Goal: Transaction & Acquisition: Purchase product/service

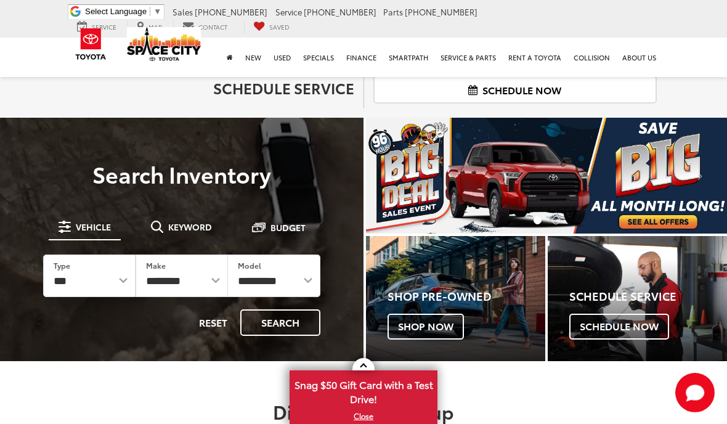
click at [197, 230] on span "Keyword" at bounding box center [190, 226] width 44 height 9
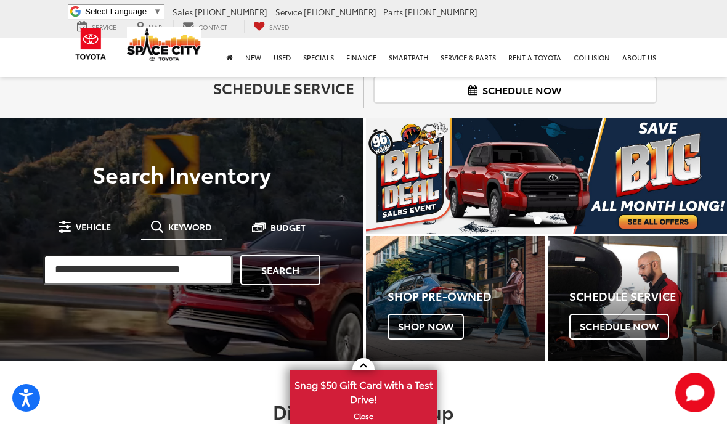
click at [201, 270] on input "search" at bounding box center [138, 269] width 190 height 31
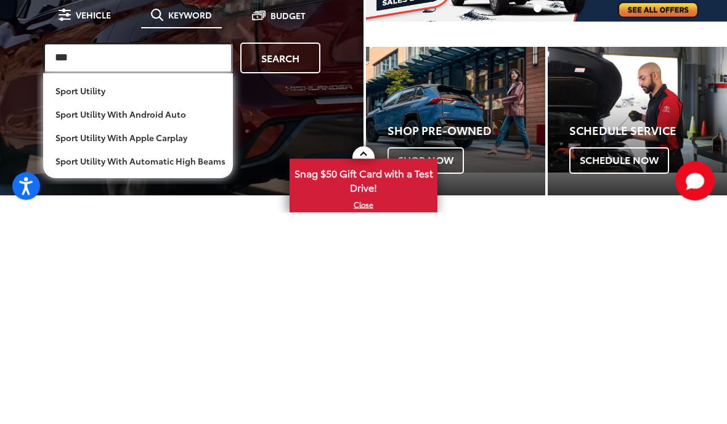
type input "***"
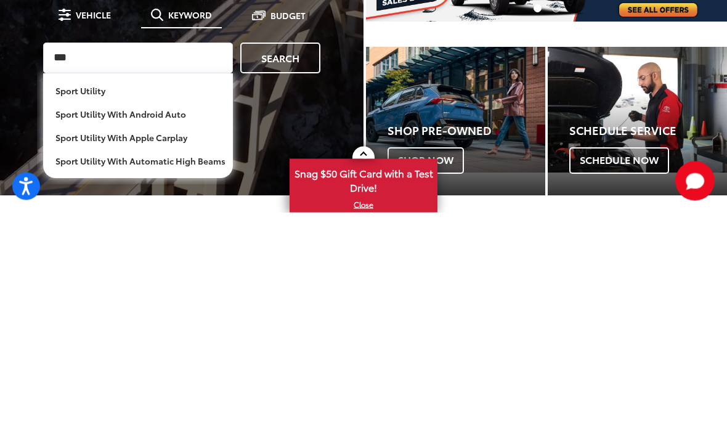
click at [300, 254] on link "Search" at bounding box center [280, 269] width 80 height 31
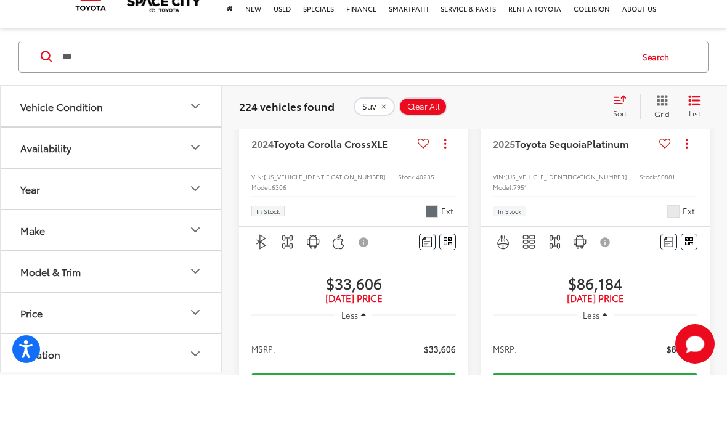
scroll to position [370, 0]
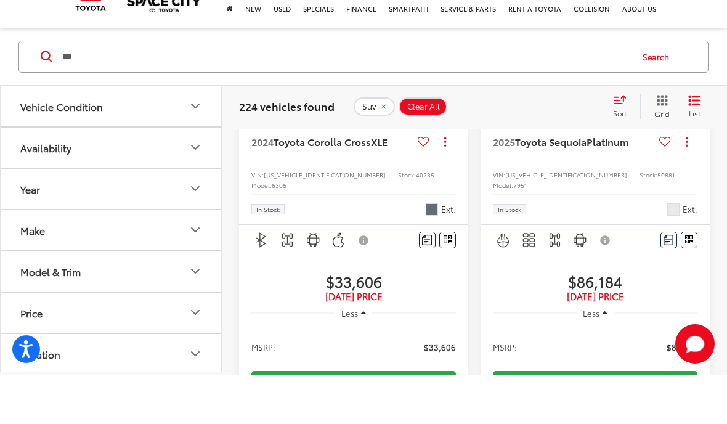
click at [360, 160] on div "2024 Toyota Corolla Cross XLE Copy Link Share Print View Details VIN: 7MUDAABG3…" at bounding box center [353, 215] width 229 height 116
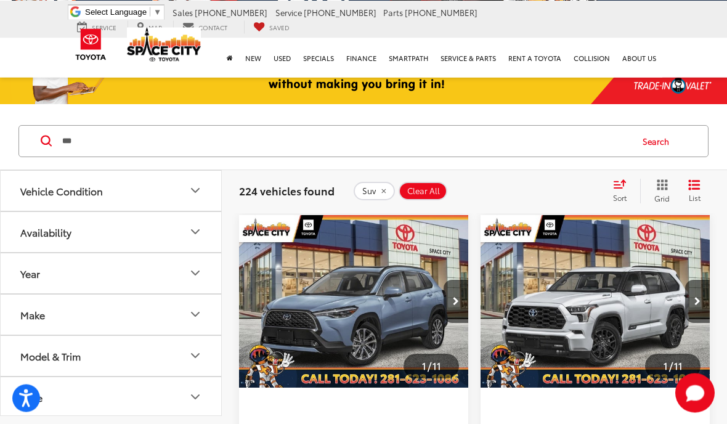
scroll to position [105, 0]
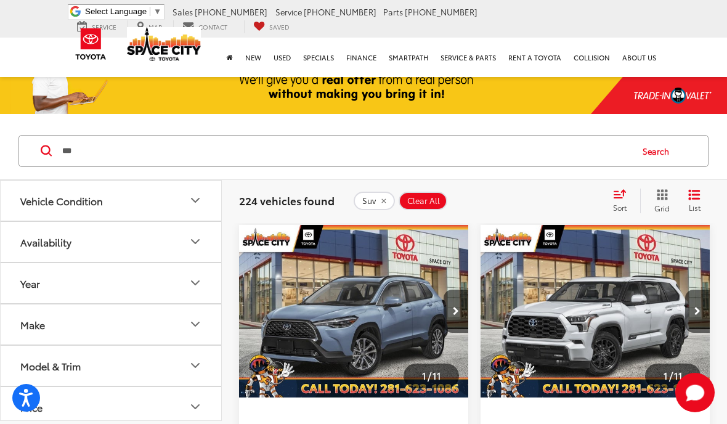
click at [371, 307] on img "2024 Toyota Corolla Cross XLE 0" at bounding box center [353, 311] width 231 height 173
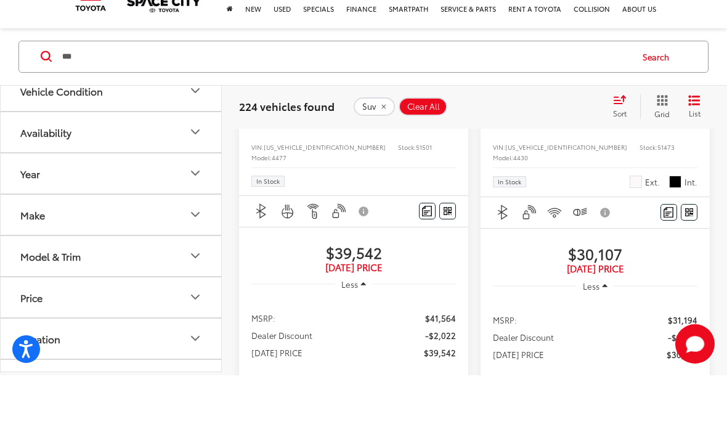
scroll to position [1076, 0]
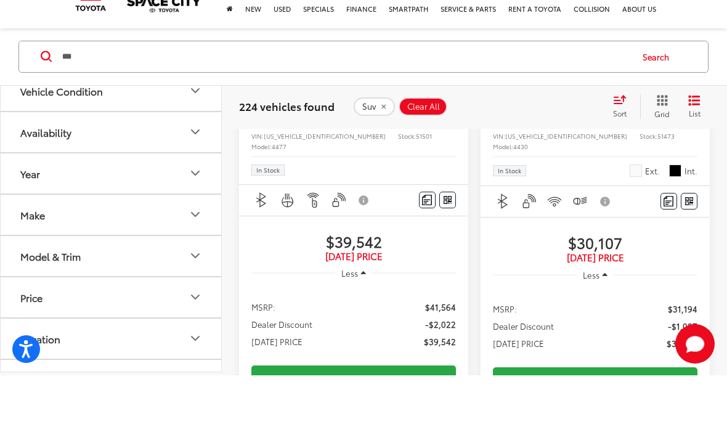
click at [571, 158] on span "Toyota RAV4" at bounding box center [544, 151] width 58 height 14
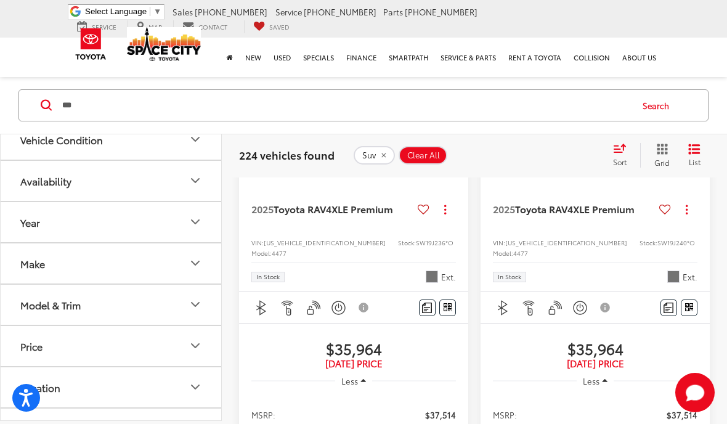
scroll to position [2449, 0]
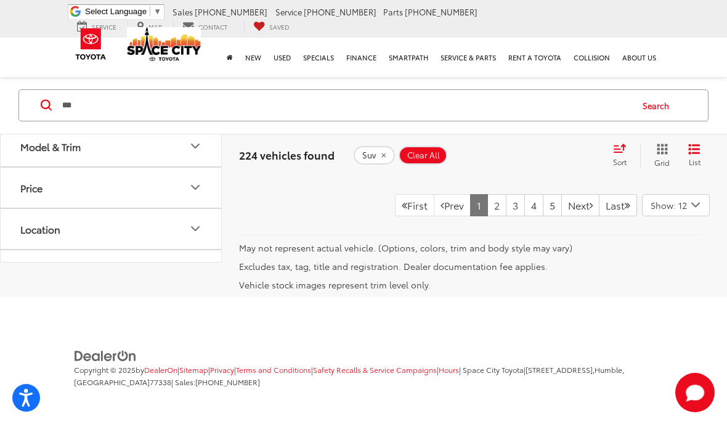
click at [487, 216] on link "2" at bounding box center [496, 205] width 19 height 22
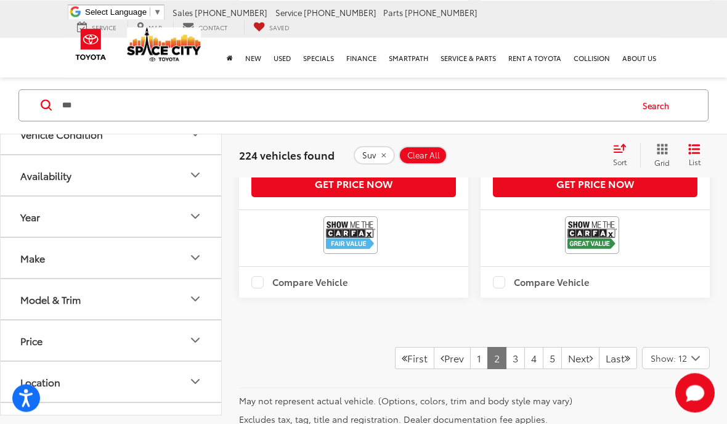
scroll to position [4145, 0]
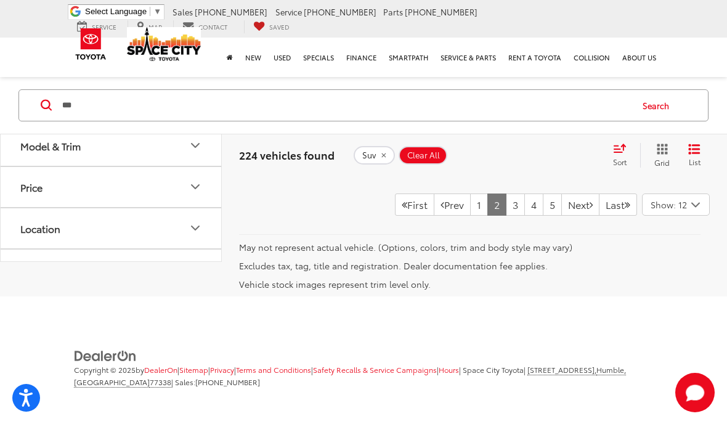
click at [506, 216] on link "3" at bounding box center [515, 204] width 19 height 22
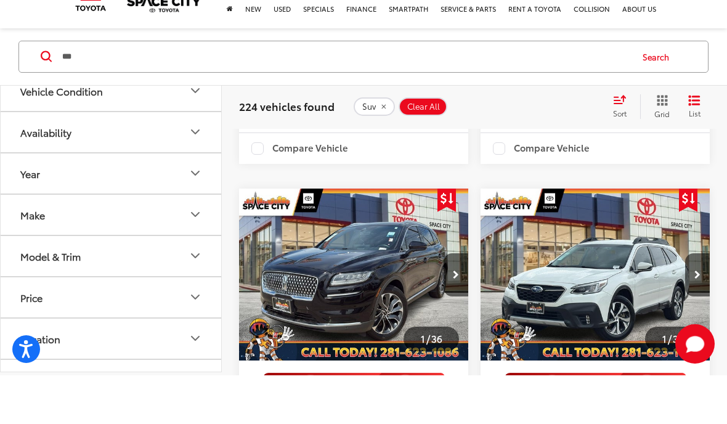
scroll to position [1531, 0]
